Goal: Task Accomplishment & Management: Complete application form

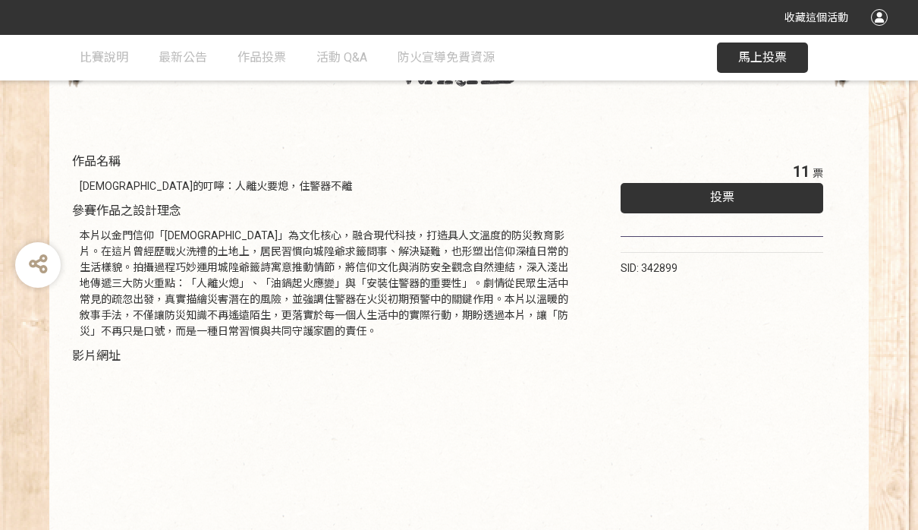
scroll to position [99, 0]
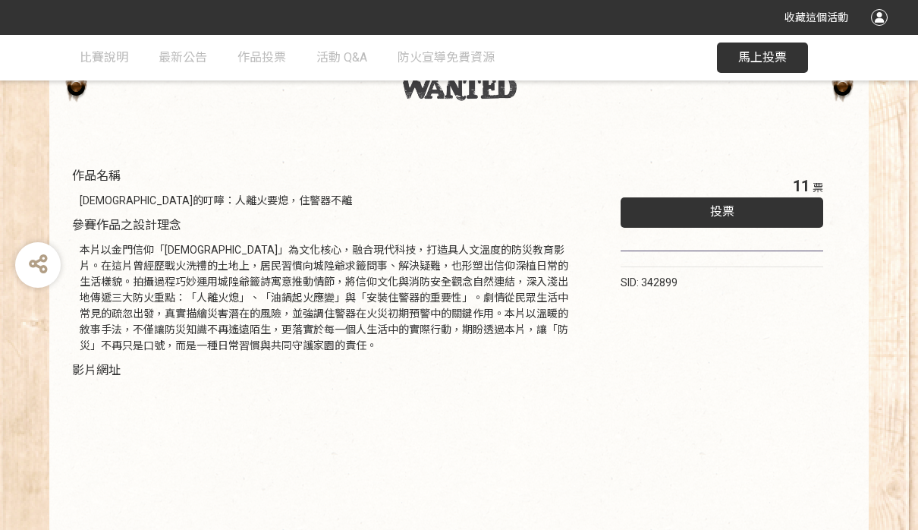
click at [688, 209] on div "投票" at bounding box center [722, 212] width 203 height 30
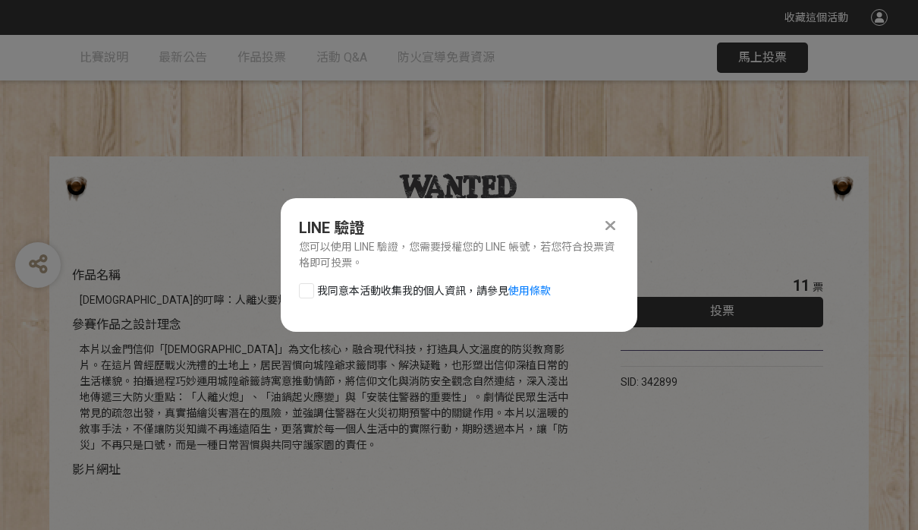
scroll to position [0, 0]
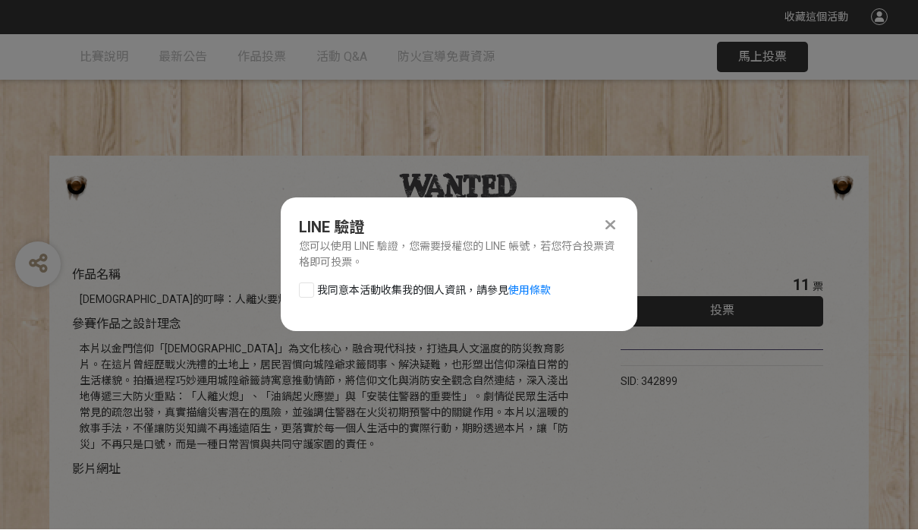
click at [401, 288] on span "我同意本活動收集我的個人資訊，請參見 使用條款" at bounding box center [434, 291] width 234 height 16
click at [310, 288] on input "我同意本活動收集我的個人資訊，請參見 使用條款" at bounding box center [305, 290] width 10 height 10
checkbox input "false"
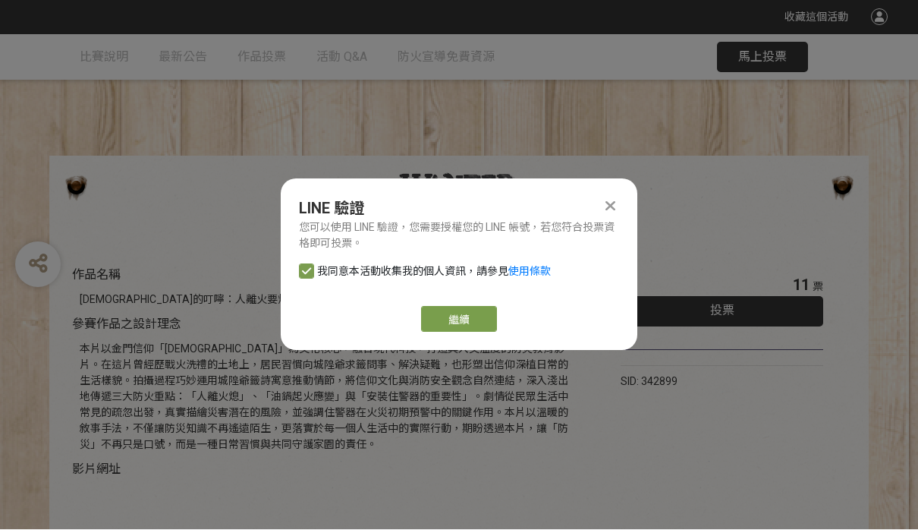
click at [474, 318] on link "繼續" at bounding box center [459, 320] width 76 height 26
click at [458, 311] on link "繼續" at bounding box center [459, 320] width 76 height 26
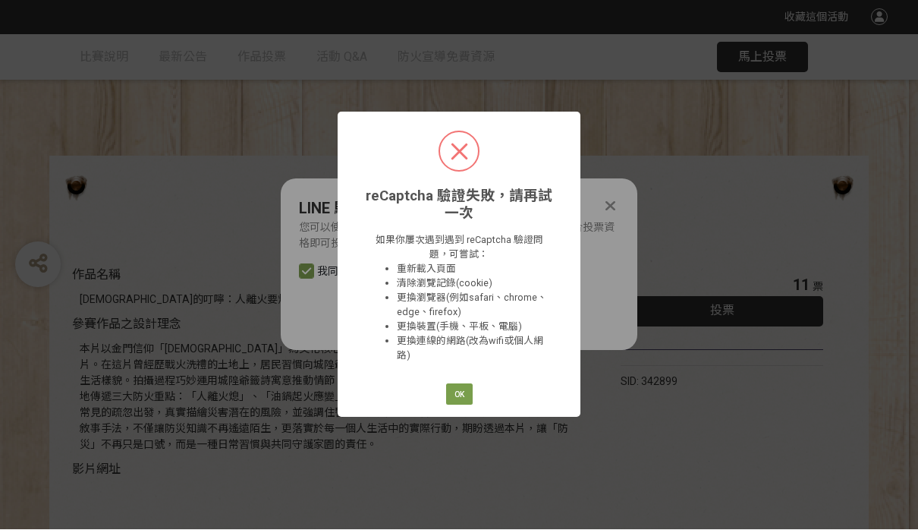
click at [455, 395] on button "OK" at bounding box center [459, 394] width 27 height 21
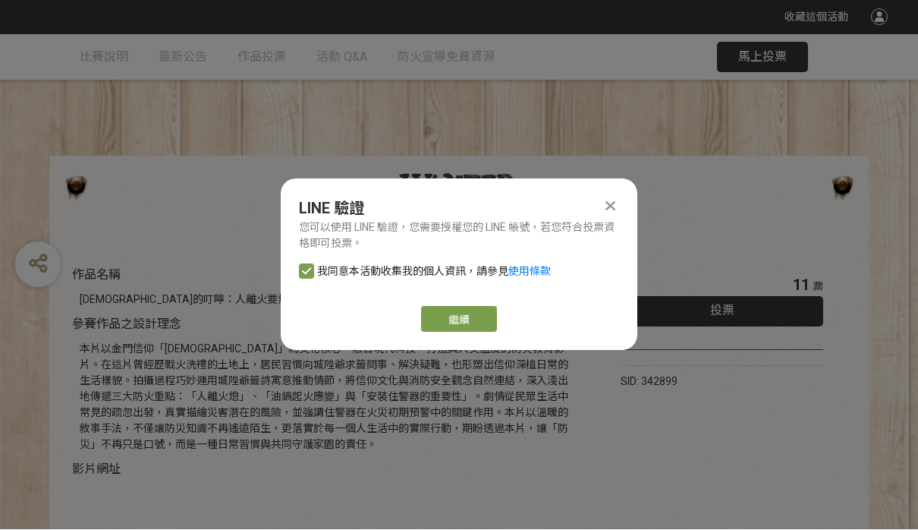
click at [463, 313] on link "繼續" at bounding box center [459, 320] width 76 height 26
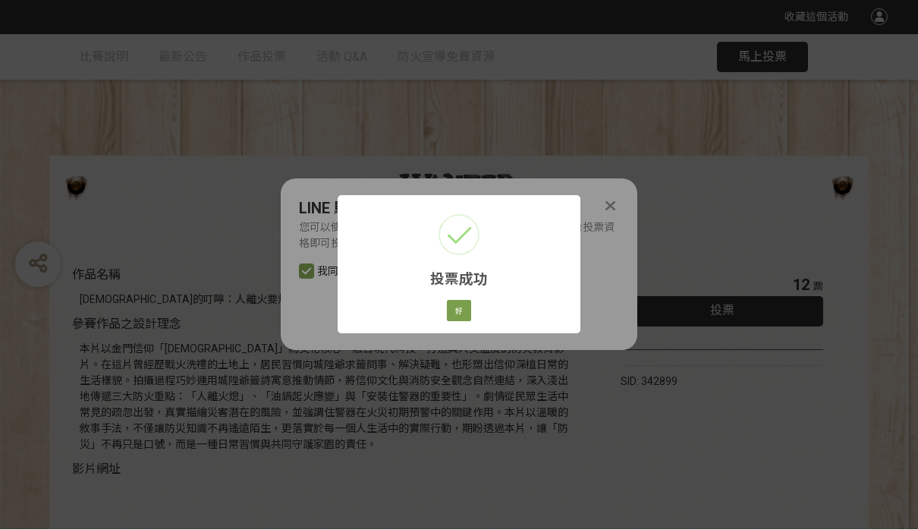
click at [458, 302] on button "好" at bounding box center [459, 311] width 24 height 21
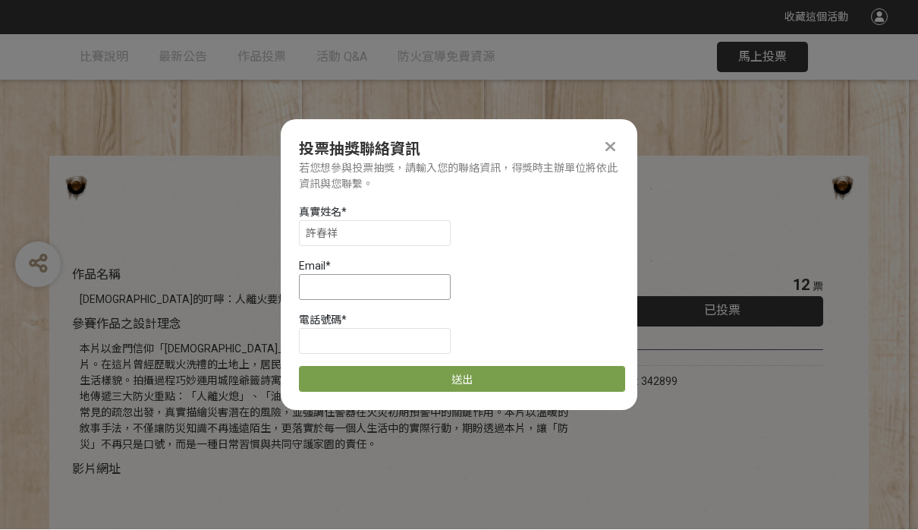
click at [389, 287] on input at bounding box center [375, 288] width 152 height 26
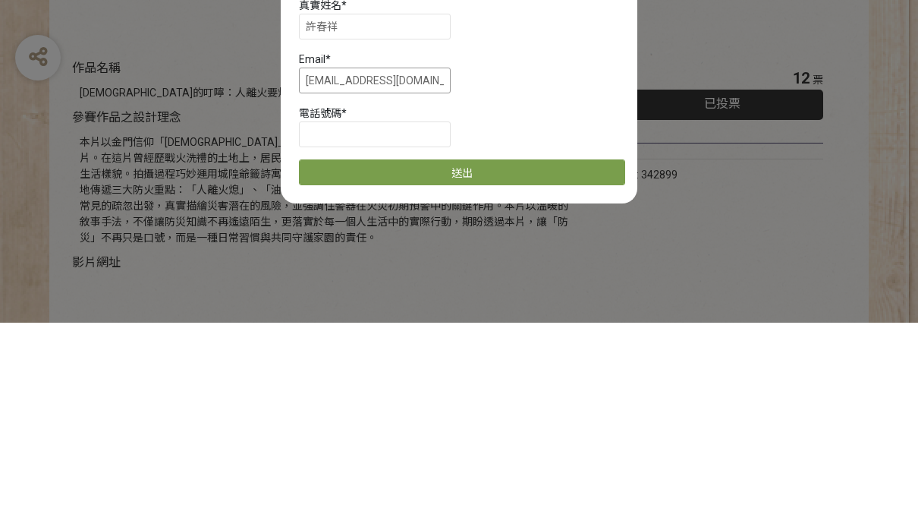
type input "[EMAIL_ADDRESS][DOMAIN_NAME]"
click at [370, 329] on input at bounding box center [375, 342] width 152 height 26
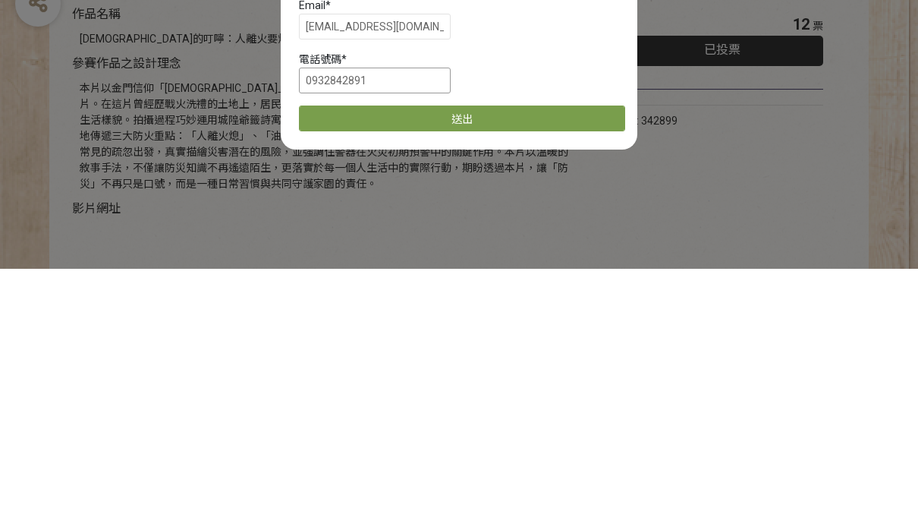
type input "0932842891"
click at [878, 228] on div "作品名稱 [DEMOGRAPHIC_DATA]的叮嚀：人離火要熄，住警器不離 參賽作品之設計理念 本片以金門信仰「[DEMOGRAPHIC_DATA]」為文化…" at bounding box center [459, 511] width 918 height 567
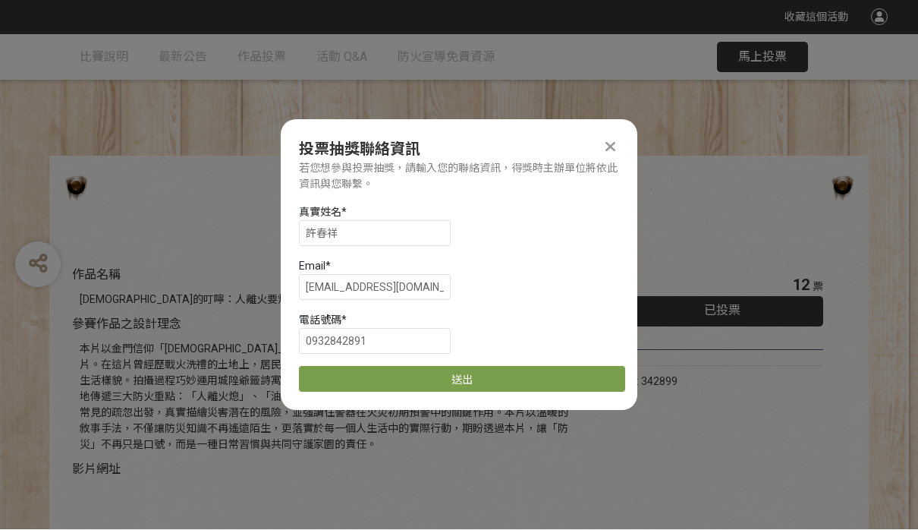
click at [567, 373] on button "送出" at bounding box center [462, 380] width 326 height 26
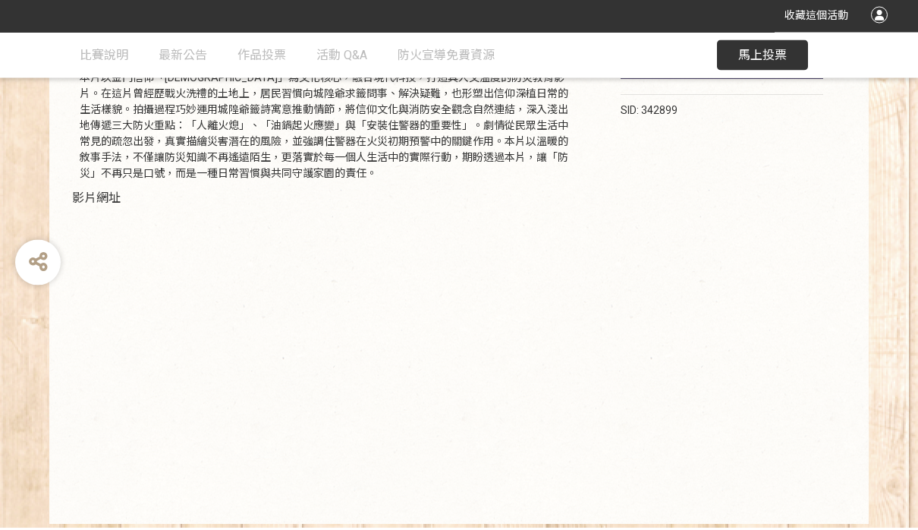
scroll to position [269, 0]
